Goal: Task Accomplishment & Management: Complete application form

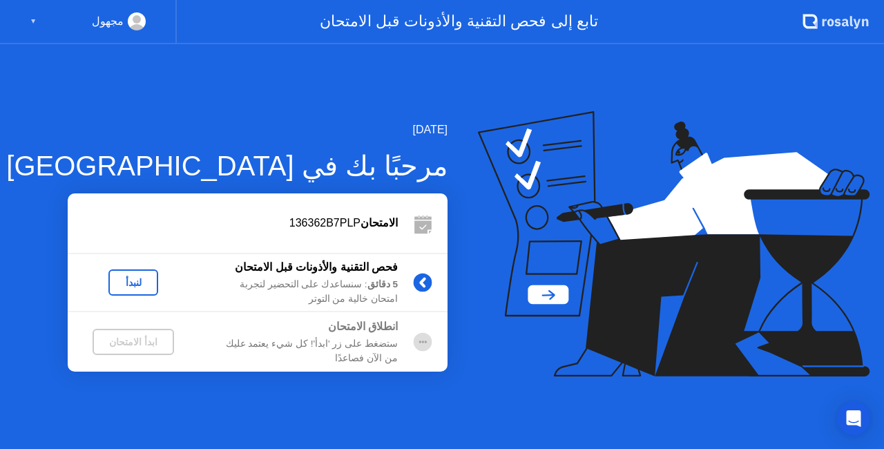
click at [32, 20] on div "▼" at bounding box center [33, 21] width 7 height 18
click at [98, 25] on div "مجهول ▼" at bounding box center [88, 21] width 116 height 18
click at [112, 17] on div "مجهول" at bounding box center [108, 21] width 32 height 18
drag, startPoint x: 112, startPoint y: 17, endPoint x: 145, endPoint y: 131, distance: 118.7
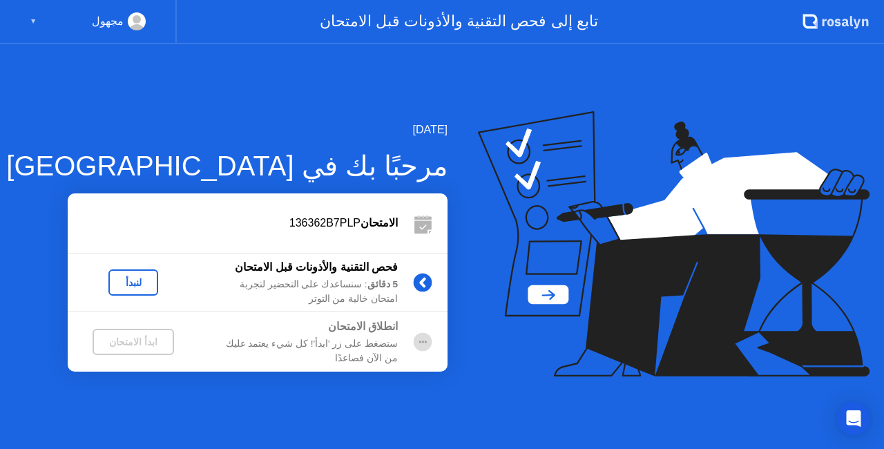
click at [145, 131] on app-layout-with-header ".st0{fill:#f0f8ff;} .st1{fill:#d4e3ff;} .st2{fill:#b4c2ff;} background تابع إلى…" at bounding box center [442, 224] width 884 height 449
click at [138, 280] on div "لنبدأ" at bounding box center [133, 282] width 39 height 11
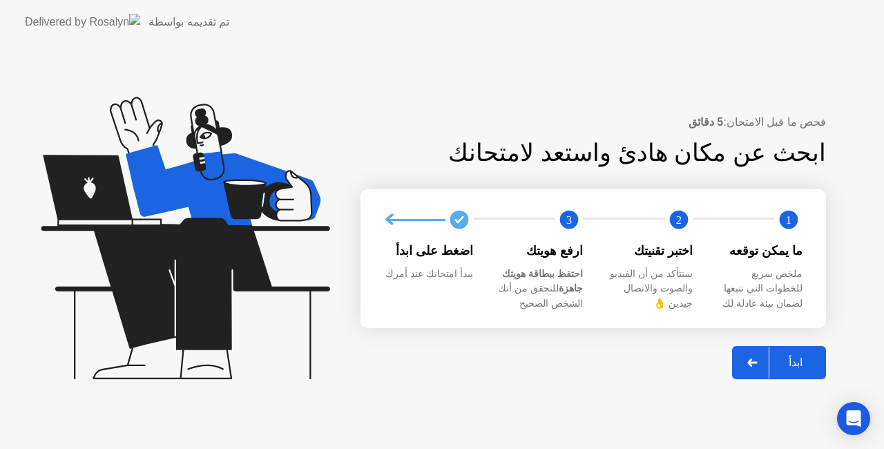
click at [794, 356] on div "ابدأ" at bounding box center [795, 362] width 52 height 13
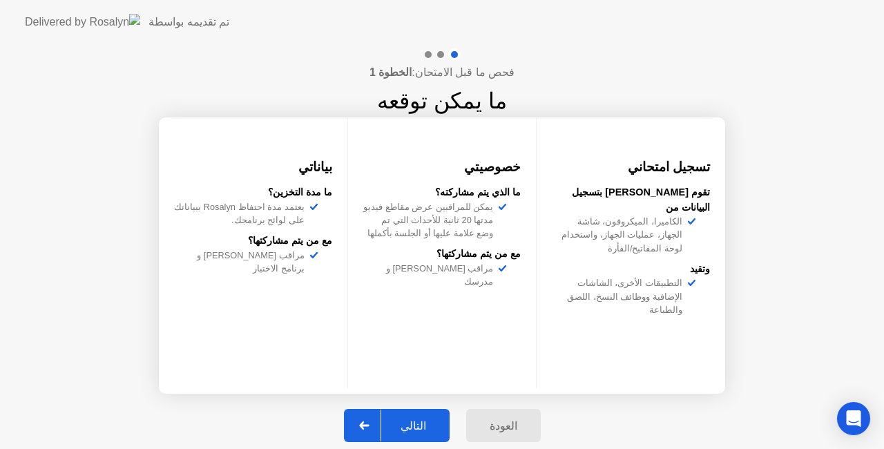
click at [423, 427] on div "التالي" at bounding box center [413, 425] width 64 height 13
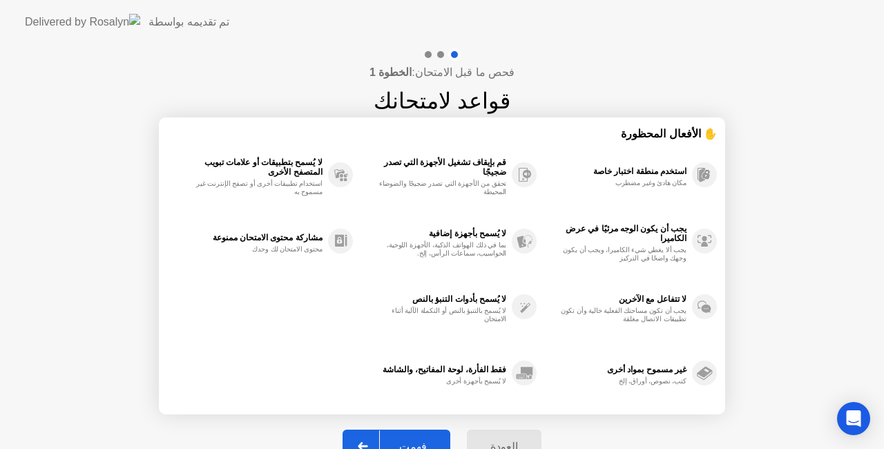
click at [787, 307] on div "فحص ما قبل الامتحان: الخطوة 1 قواعد لامتحانك ✋ الأفعال المحظورة استخدم منطقة اخ…" at bounding box center [442, 263] width 884 height 438
click at [848, 401] on div "فحص ما قبل الامتحان: الخطوة 1 قواعد لامتحانك ✋ الأفعال المحظورة استخدم منطقة اخ…" at bounding box center [442, 263] width 884 height 438
click at [415, 441] on div "فهمت" at bounding box center [413, 446] width 66 height 13
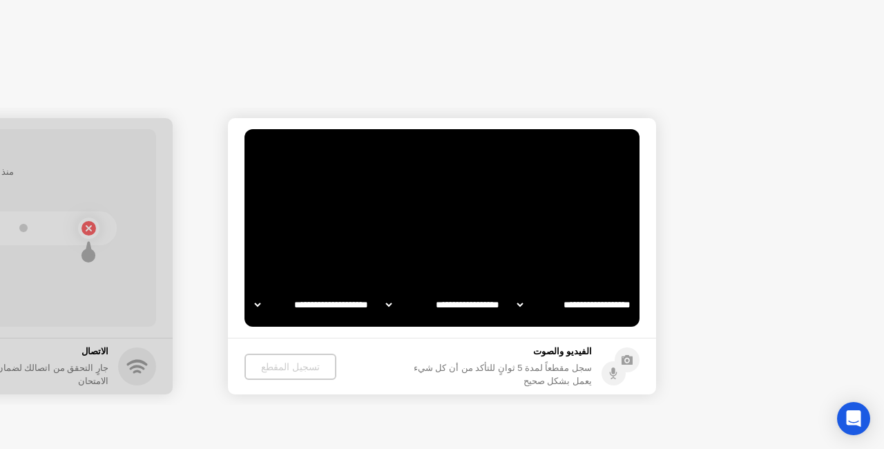
select select "**********"
select select "*******"
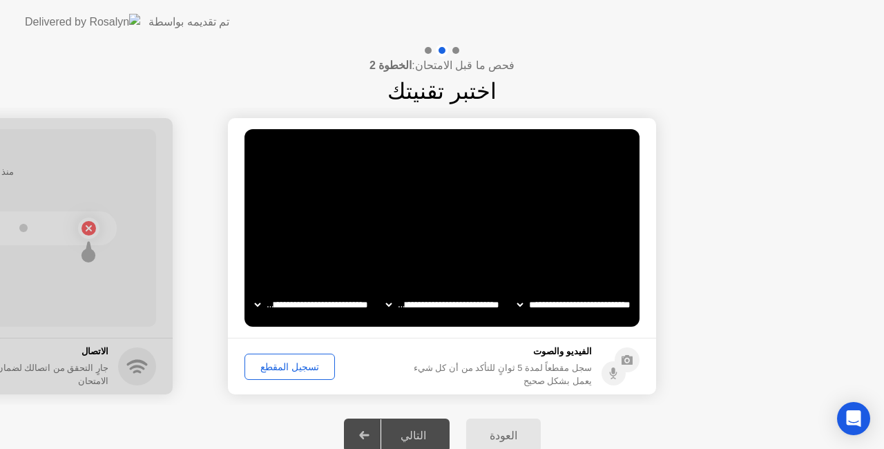
click at [285, 365] on div "تسجيل المقطع" at bounding box center [289, 366] width 81 height 11
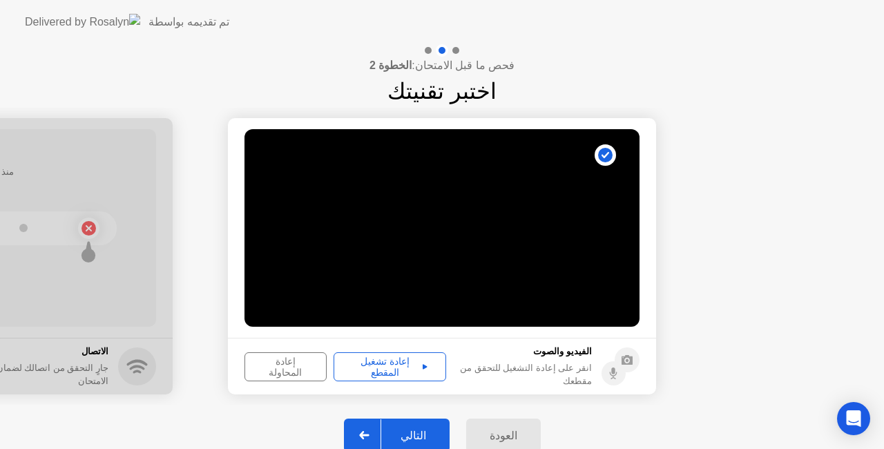
click at [365, 366] on div "إعادة تشغيل المقطع" at bounding box center [389, 367] width 103 height 22
click at [376, 370] on div "إعادة تشغيل المقطع" at bounding box center [389, 367] width 103 height 22
click at [383, 367] on div "إعادة تشغيل المقطع" at bounding box center [389, 367] width 103 height 22
drag, startPoint x: 78, startPoint y: 409, endPoint x: 164, endPoint y: 396, distance: 87.2
click at [164, 396] on div "**********" at bounding box center [442, 254] width 884 height 421
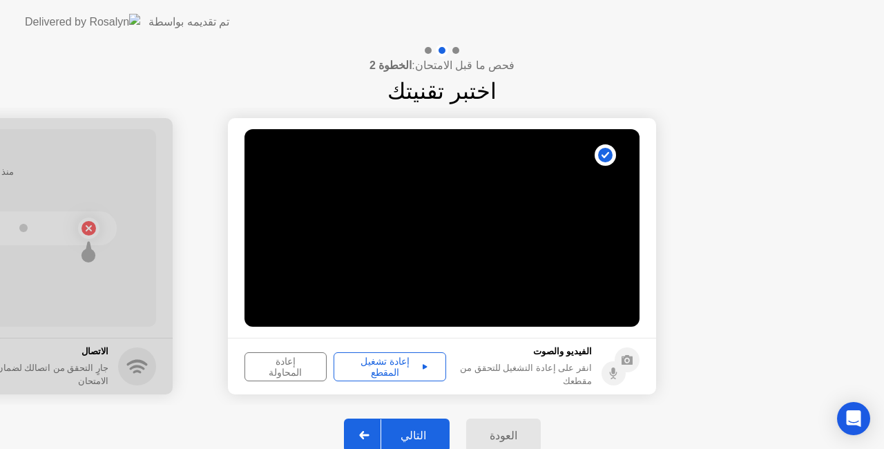
click at [392, 367] on div "إعادة تشغيل المقطع" at bounding box center [389, 367] width 103 height 22
click at [412, 431] on div "التالي" at bounding box center [413, 435] width 64 height 13
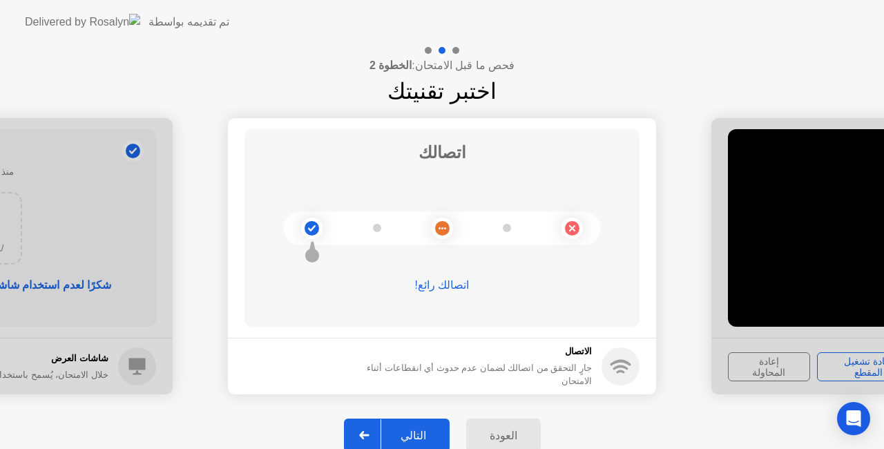
click at [412, 431] on div "التالي" at bounding box center [413, 435] width 64 height 13
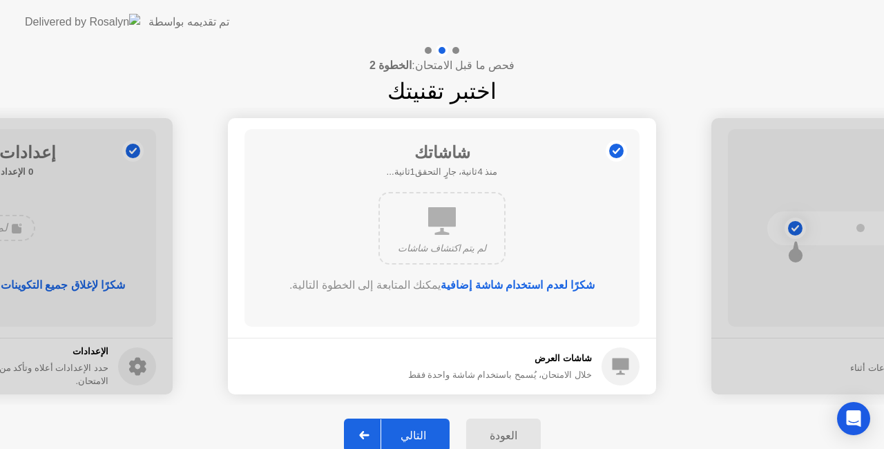
click at [412, 431] on div "التالي" at bounding box center [413, 435] width 64 height 13
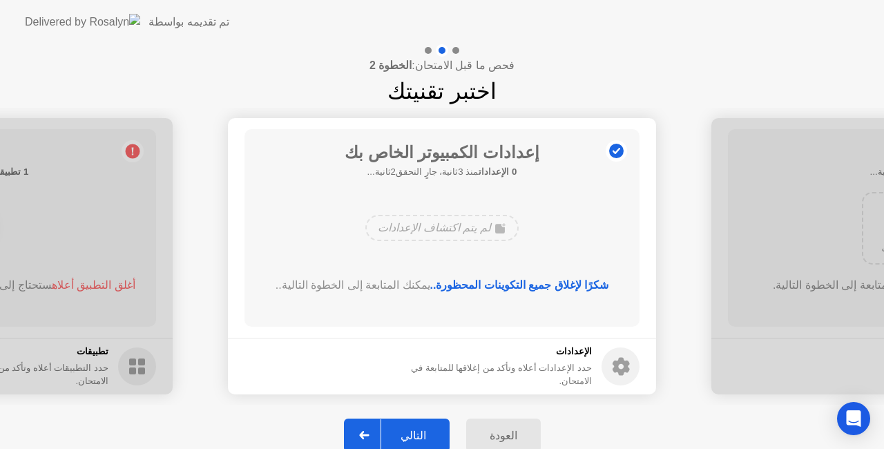
click at [412, 431] on div "التالي" at bounding box center [413, 435] width 64 height 13
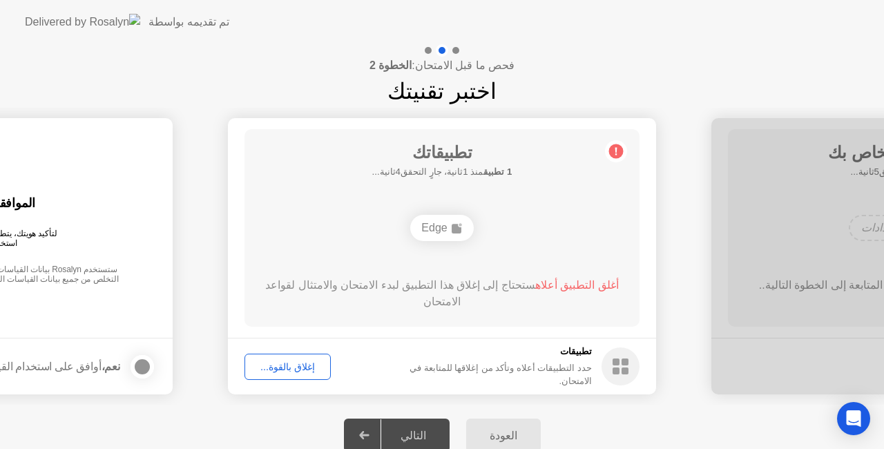
click at [412, 431] on div "التالي" at bounding box center [413, 435] width 64 height 13
click at [277, 367] on div "إغلاق بالقوة..." at bounding box center [287, 366] width 77 height 11
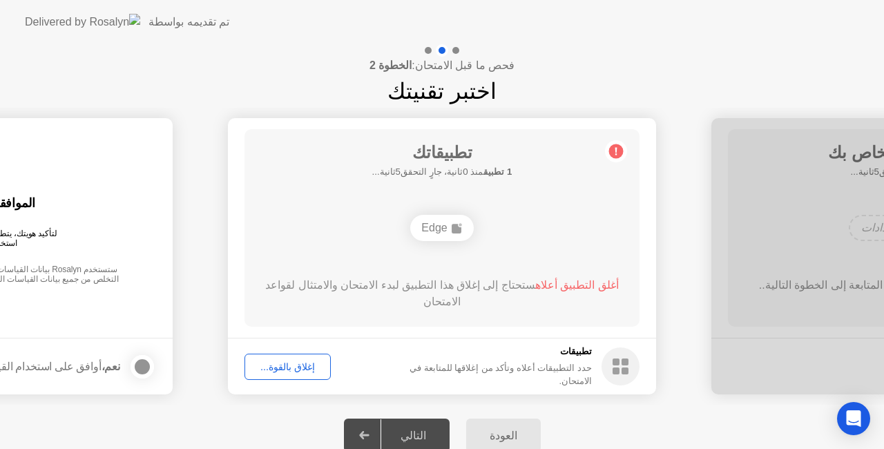
drag, startPoint x: 480, startPoint y: 380, endPoint x: 568, endPoint y: 369, distance: 89.1
click at [568, 369] on div "حدد التطبيقات أعلاه وتأكد من إغلاقها للمتابعة في الامتحان." at bounding box center [487, 374] width 209 height 26
click at [617, 148] on circle at bounding box center [616, 151] width 15 height 15
click at [550, 286] on span "أغلق التطبيق أعلاه" at bounding box center [577, 285] width 84 height 12
click at [282, 365] on div "إغلاق بالقوة..." at bounding box center [287, 366] width 77 height 11
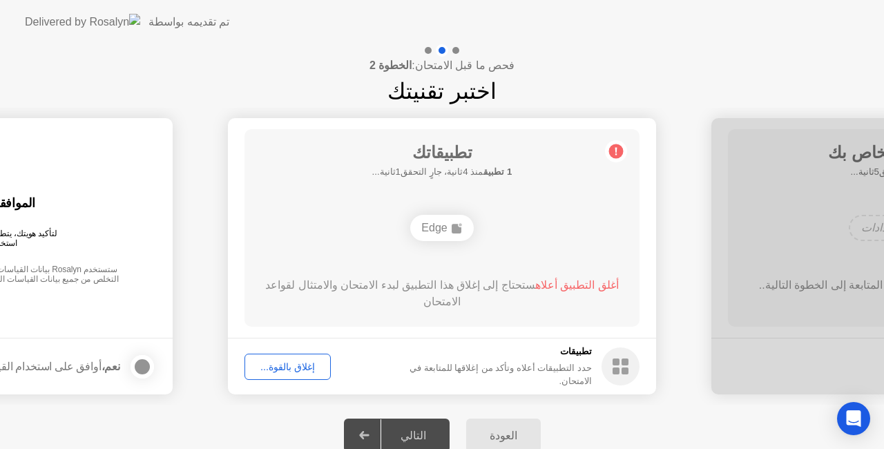
click at [366, 344] on footer "تطبيقات حدد التطبيقات أعلاه وتأكد من إغلاقها للمتابعة في الامتحان. إغلاق بالقوة…" at bounding box center [442, 366] width 428 height 57
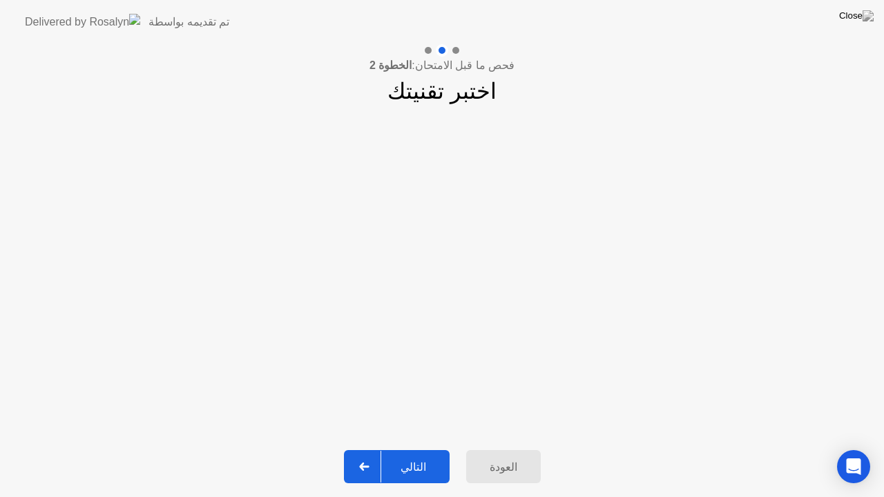
click at [410, 448] on div "التالي" at bounding box center [413, 467] width 64 height 13
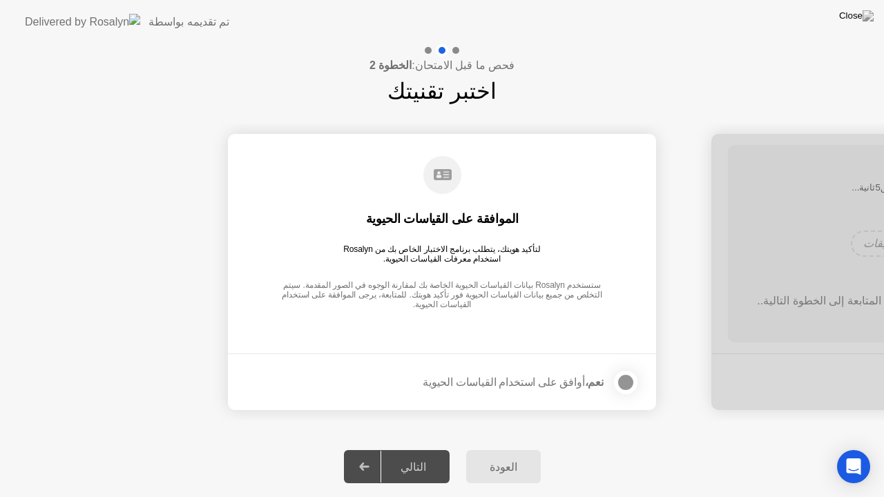
click at [622, 383] on div at bounding box center [625, 382] width 17 height 17
click at [416, 448] on div "التالي" at bounding box center [413, 467] width 64 height 13
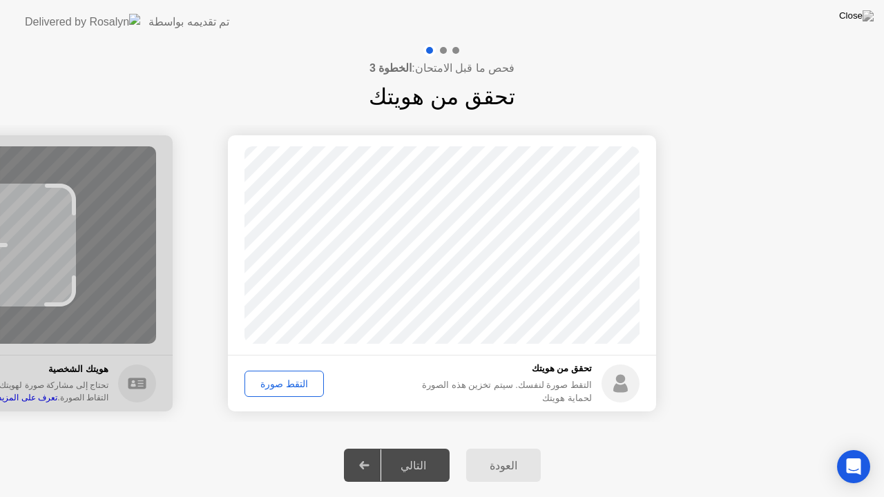
click at [283, 383] on div "التقط صورة" at bounding box center [284, 383] width 70 height 11
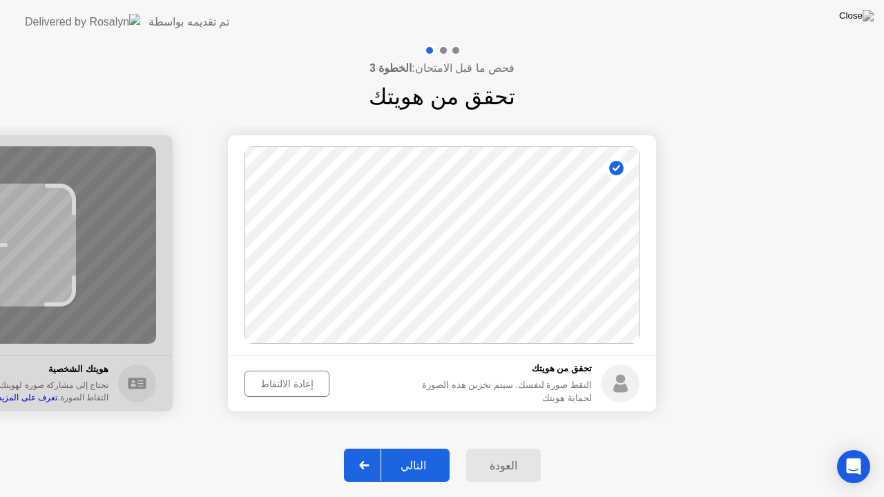
click at [403, 448] on div "التالي" at bounding box center [413, 465] width 64 height 13
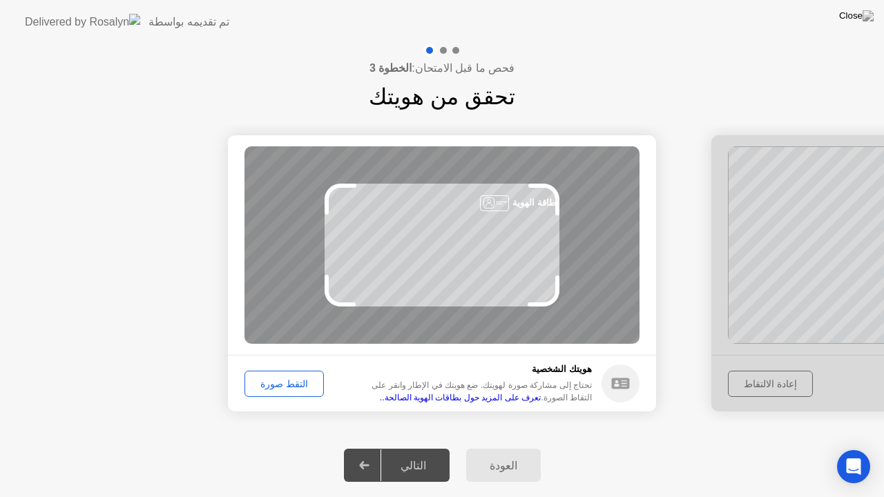
click at [277, 387] on div "التقط صورة" at bounding box center [284, 383] width 70 height 11
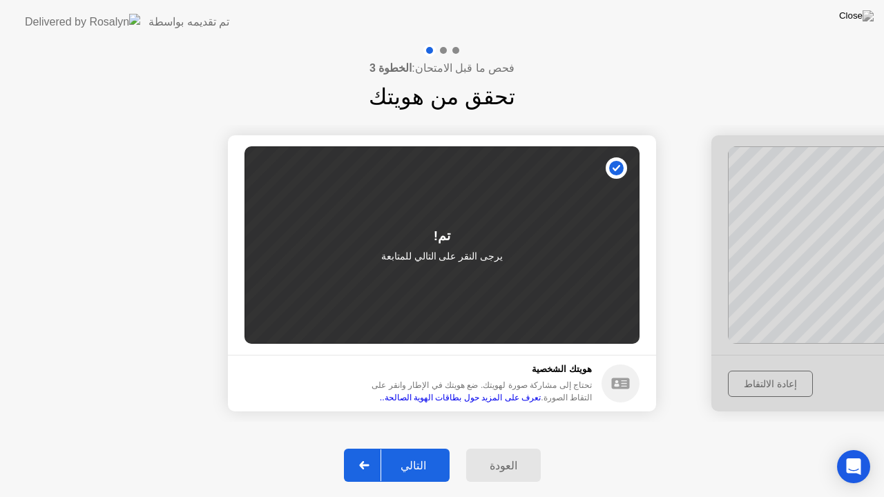
click at [411, 448] on div "التالي" at bounding box center [413, 465] width 64 height 13
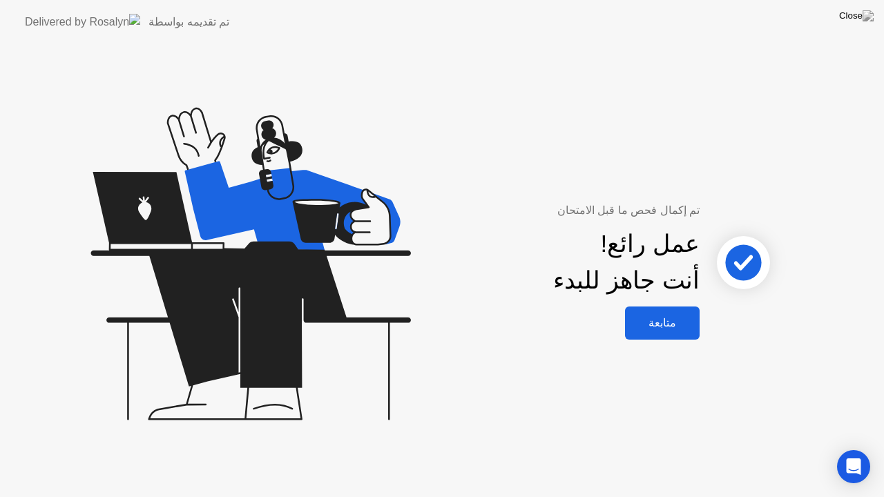
click at [667, 322] on div "متابعة" at bounding box center [662, 322] width 66 height 13
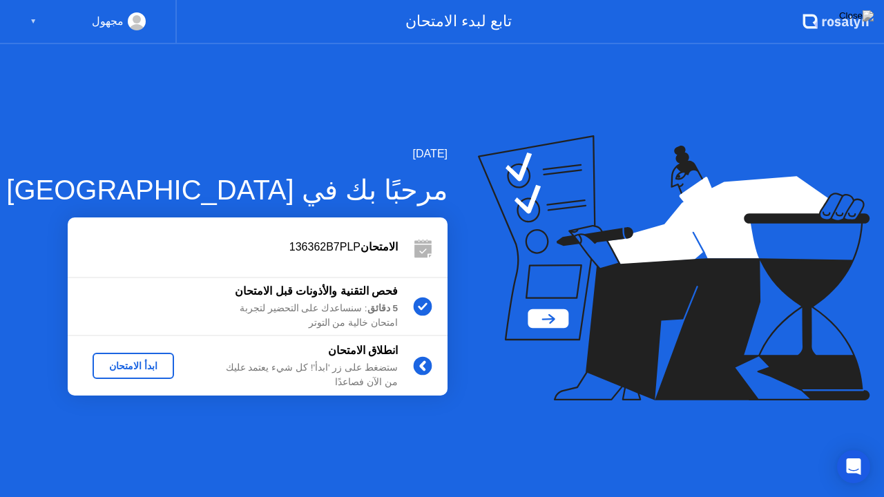
click at [158, 364] on div "ابدأ الامتحان" at bounding box center [133, 366] width 70 height 11
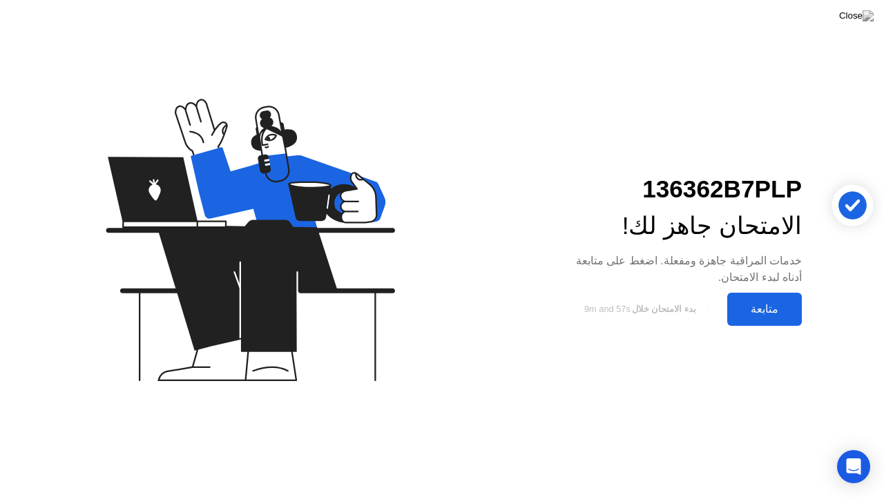
click at [762, 306] on div "متابعة" at bounding box center [764, 309] width 66 height 13
